Goal: Task Accomplishment & Management: Complete application form

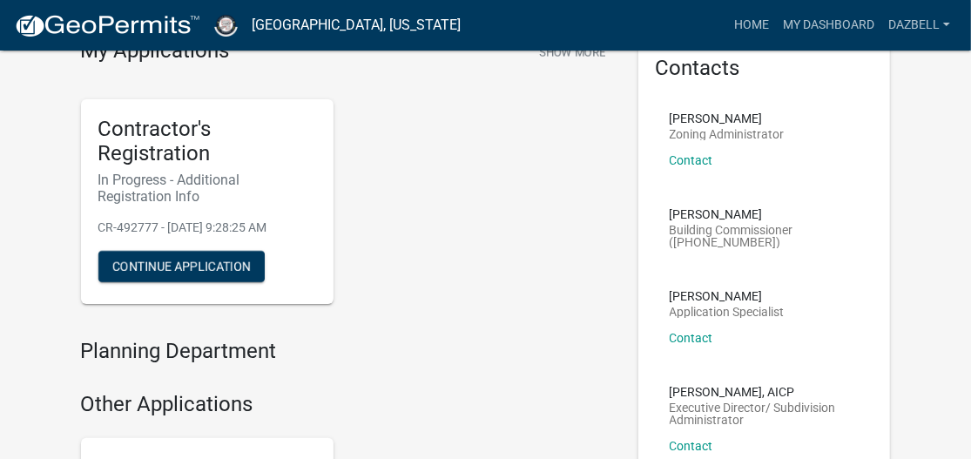
scroll to position [87, 0]
click at [177, 273] on button "Continue Application" at bounding box center [181, 266] width 166 height 31
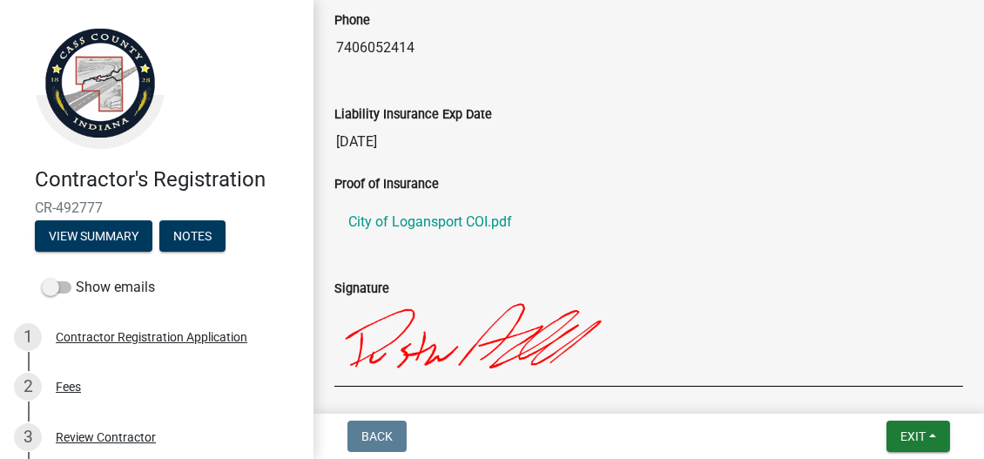
scroll to position [1184, 0]
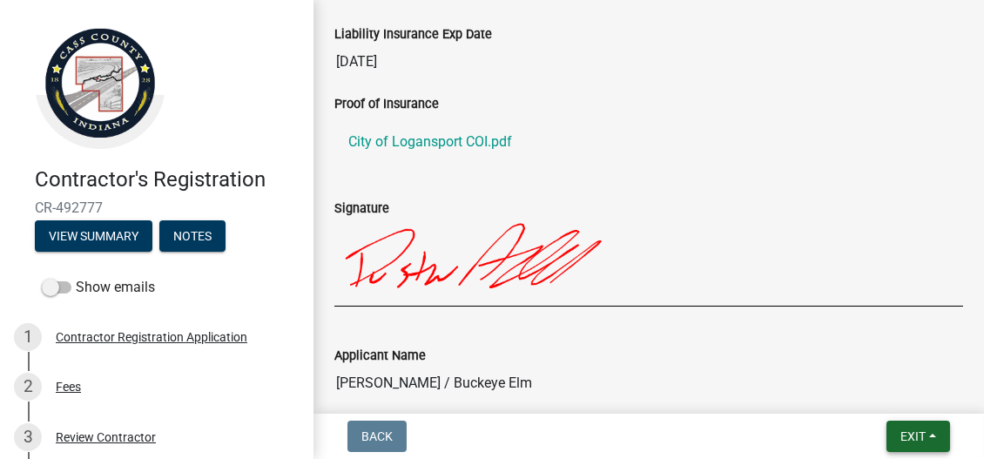
click at [923, 440] on span "Exit" at bounding box center [912, 436] width 25 height 14
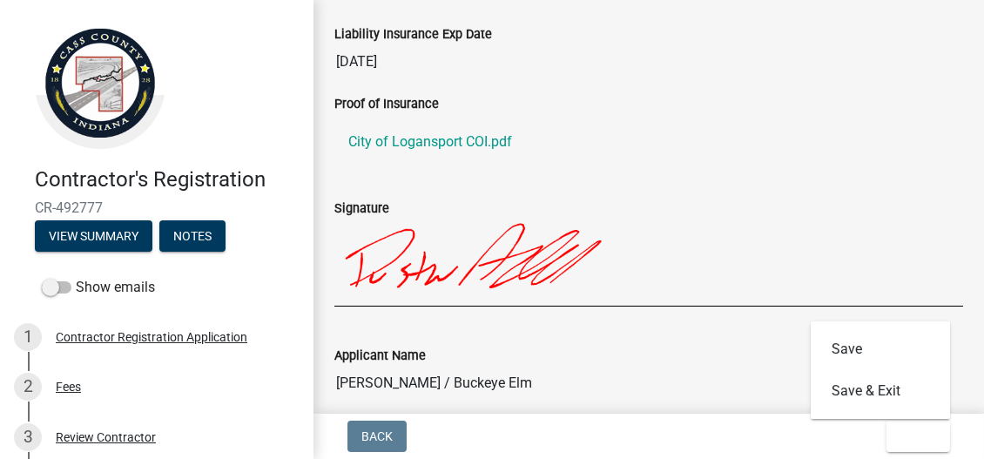
click at [678, 368] on input "[PERSON_NAME] / Buckeye Elm" at bounding box center [648, 383] width 629 height 35
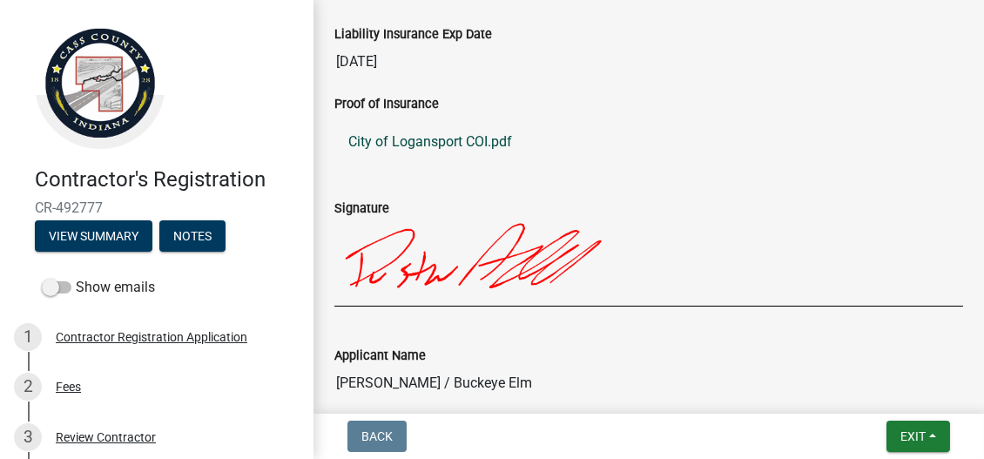
click at [471, 138] on link "City of Logansport COI.pdf" at bounding box center [648, 142] width 629 height 42
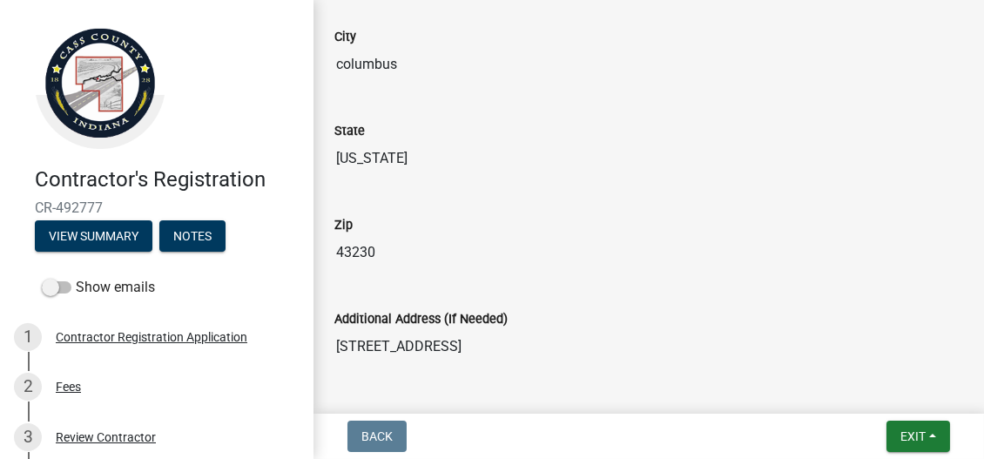
scroll to position [488, 0]
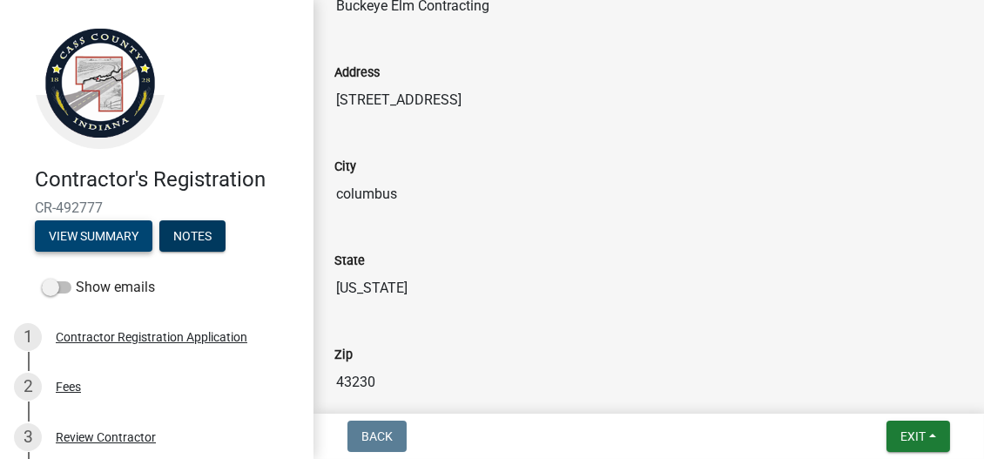
click at [103, 234] on button "View Summary" at bounding box center [94, 235] width 118 height 31
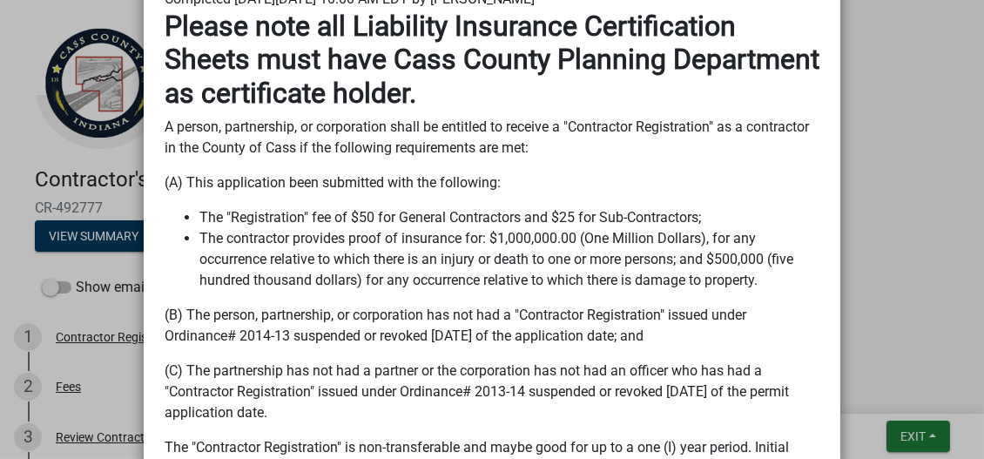
scroll to position [0, 0]
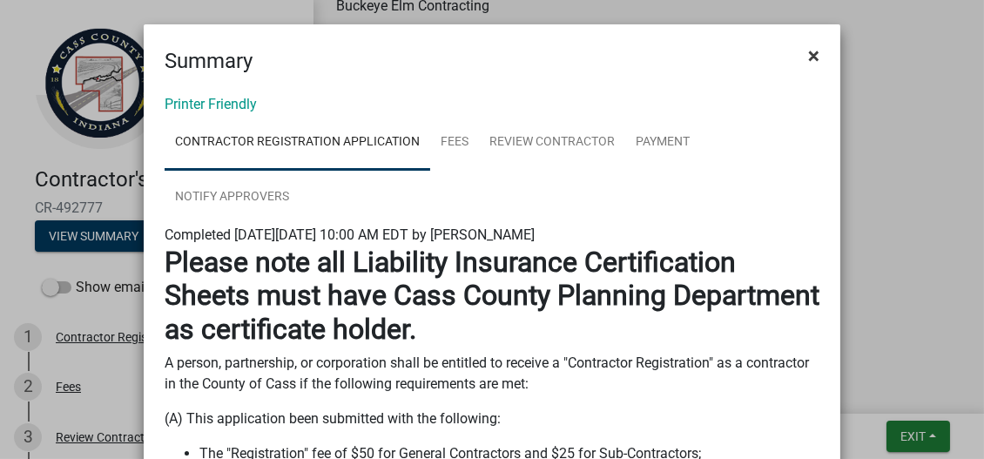
click at [811, 54] on span "×" at bounding box center [813, 56] width 11 height 24
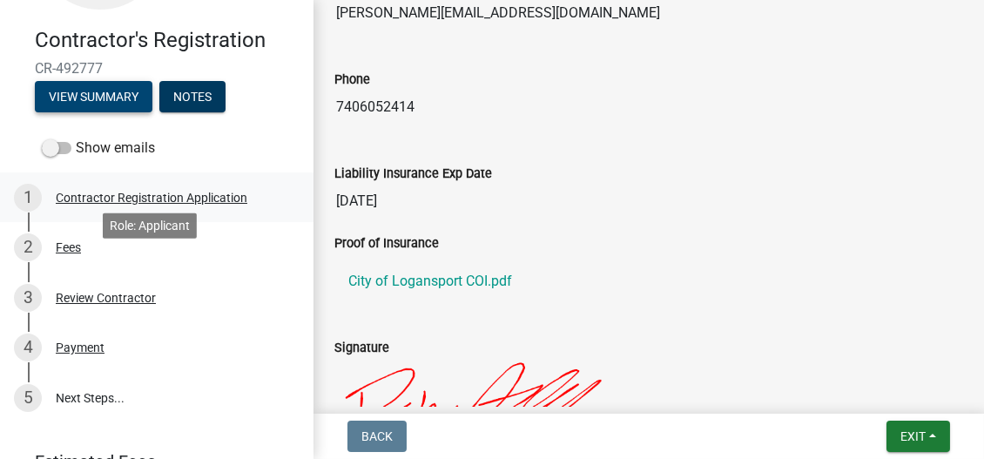
scroll to position [174, 0]
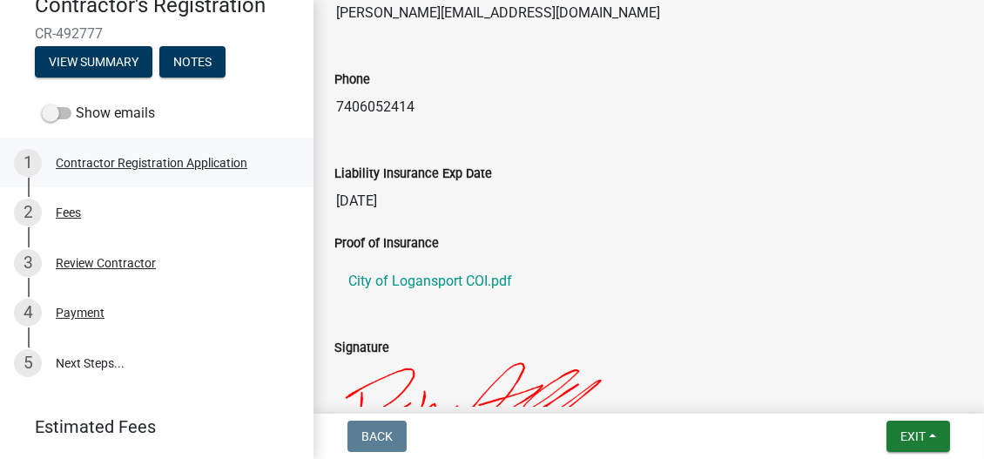
click at [125, 160] on div "Contractor Registration Application" at bounding box center [152, 163] width 192 height 12
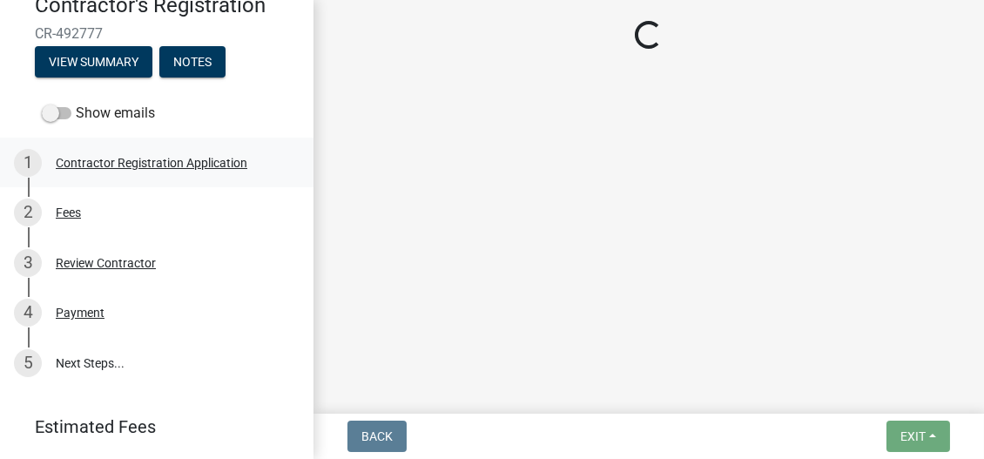
select select "OH"
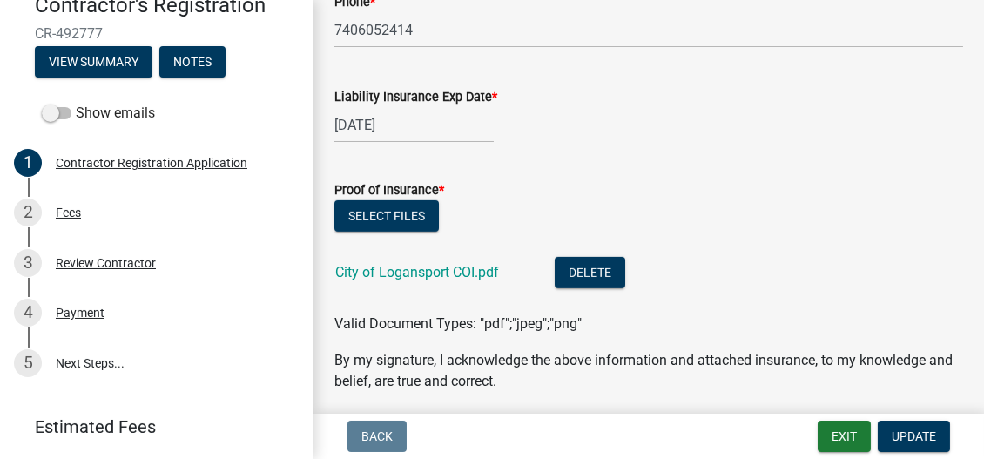
scroll to position [1654, 0]
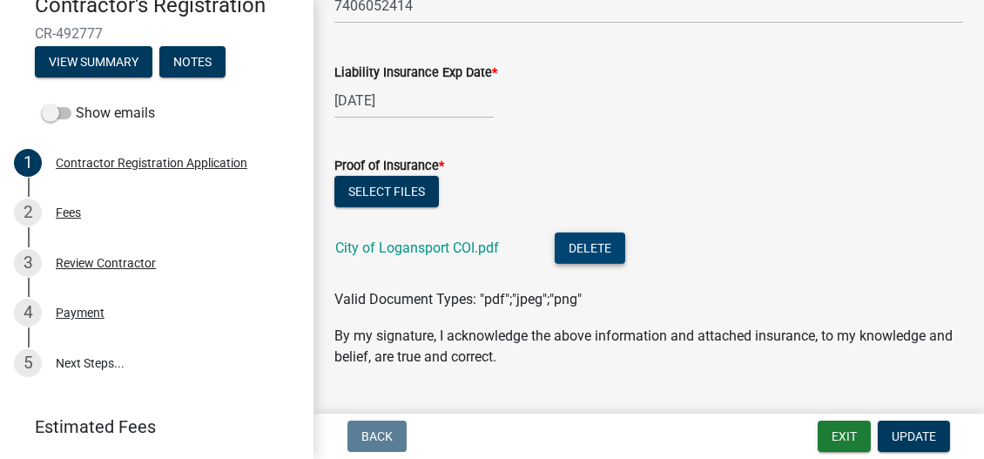
click at [590, 264] on button "Delete" at bounding box center [590, 248] width 71 height 31
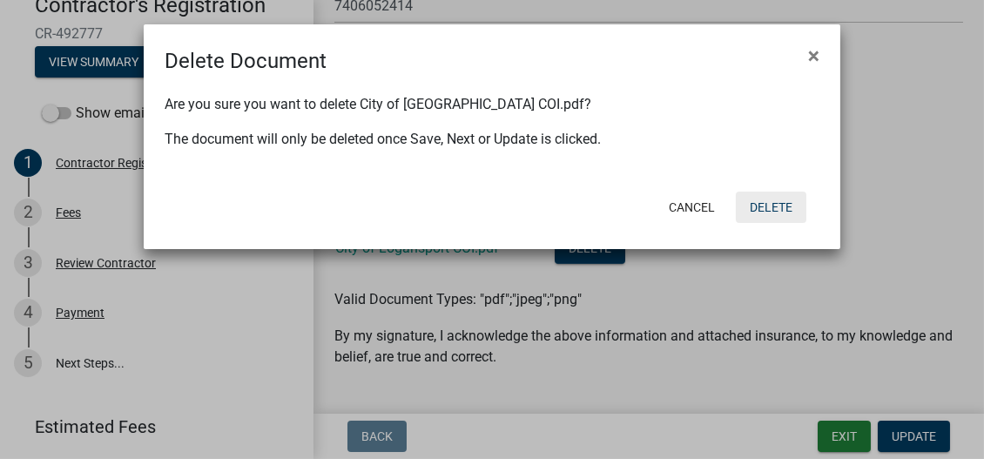
click at [756, 209] on button "Delete" at bounding box center [771, 207] width 71 height 31
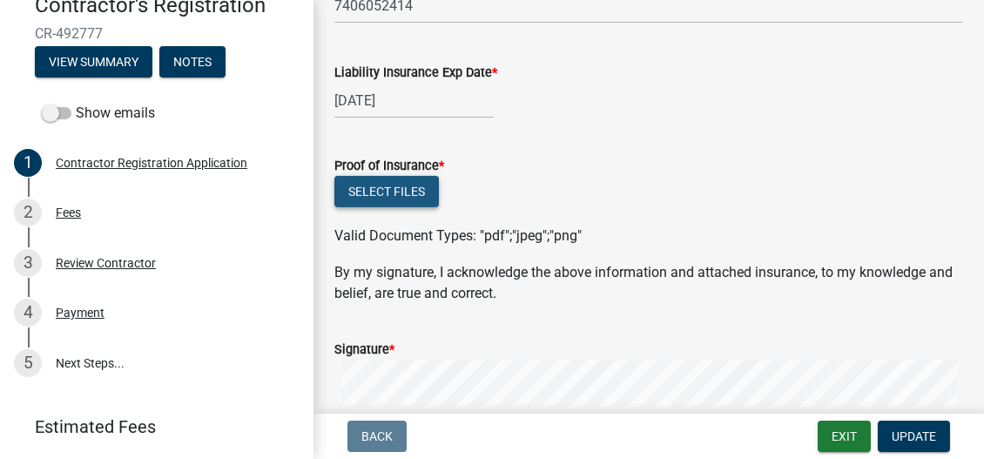
click at [395, 205] on button "Select files" at bounding box center [386, 191] width 105 height 31
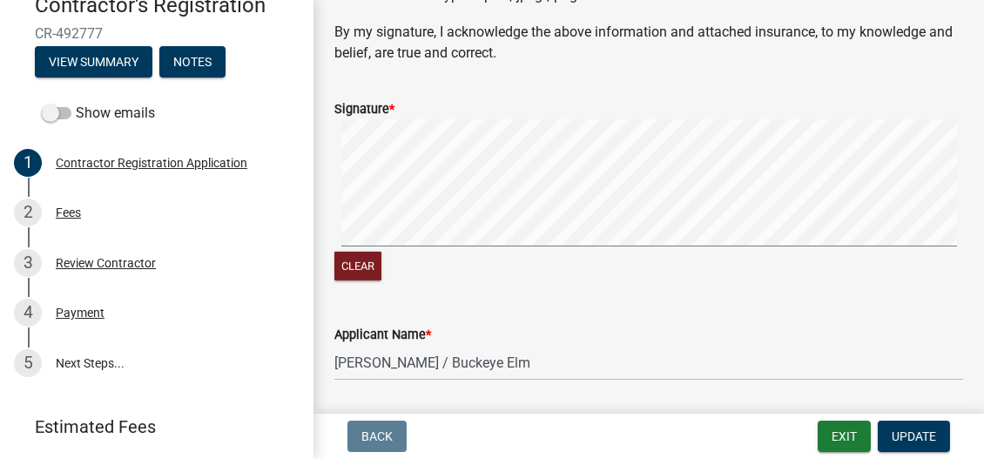
scroll to position [2002, 0]
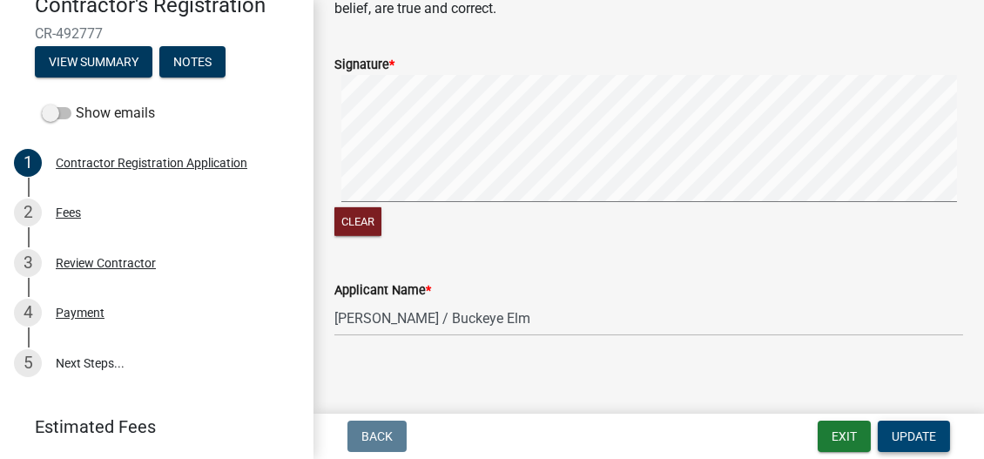
click at [914, 435] on span "Update" at bounding box center [914, 436] width 44 height 14
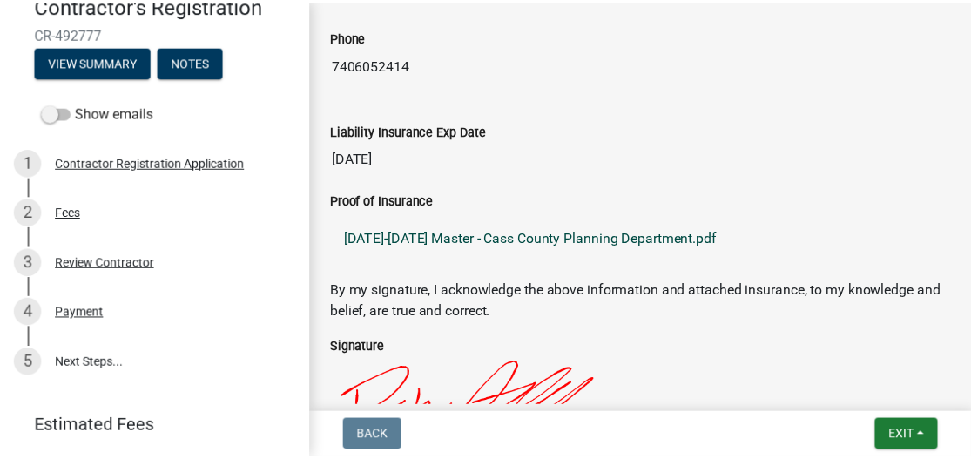
scroll to position [1742, 0]
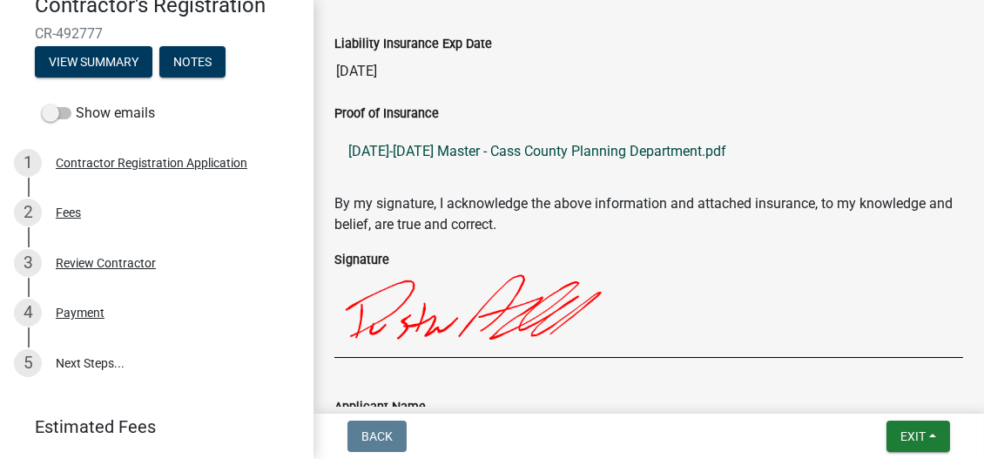
click at [444, 164] on link "[DATE]-[DATE] Master - Cass County Planning Department.pdf" at bounding box center [648, 152] width 629 height 42
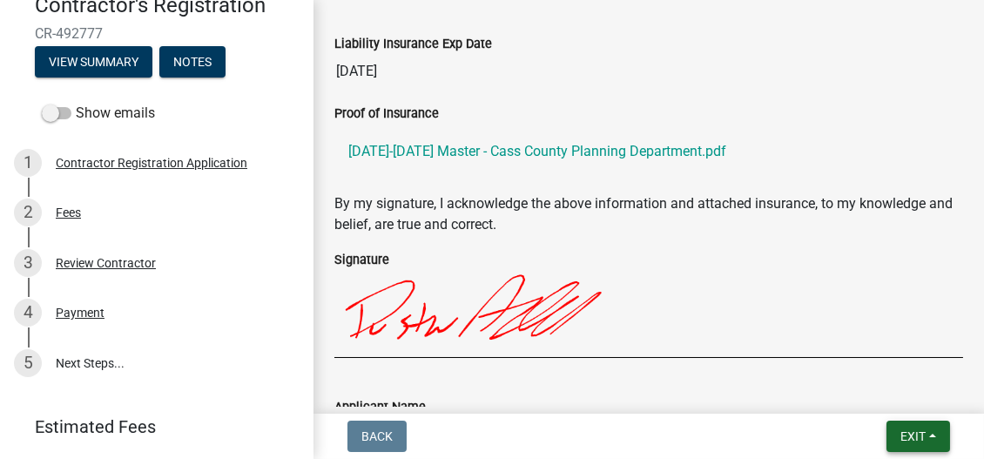
click at [935, 428] on button "Exit" at bounding box center [919, 436] width 64 height 31
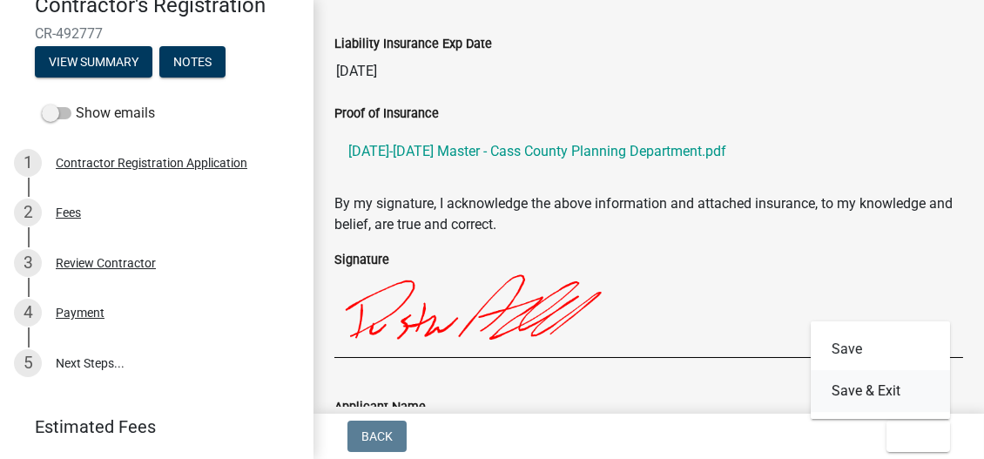
click at [881, 387] on button "Save & Exit" at bounding box center [880, 391] width 139 height 42
